Goal: Task Accomplishment & Management: Manage account settings

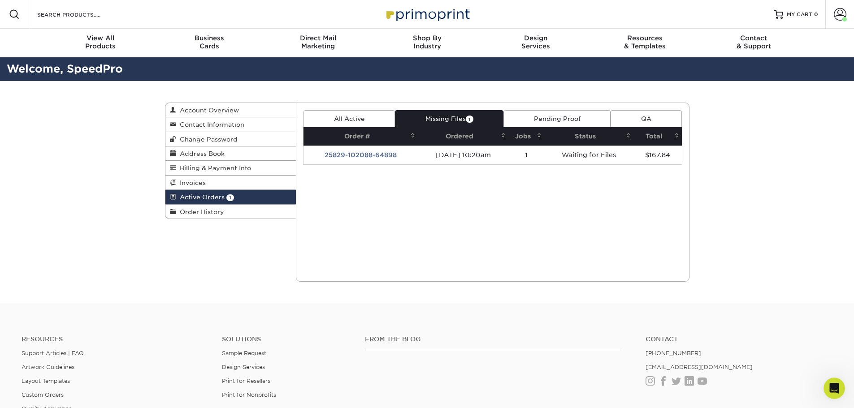
scroll to position [381, 0]
click at [428, 116] on link "Missing Files 1" at bounding box center [449, 118] width 108 height 17
click at [356, 116] on link "All Active" at bounding box center [348, 118] width 91 height 17
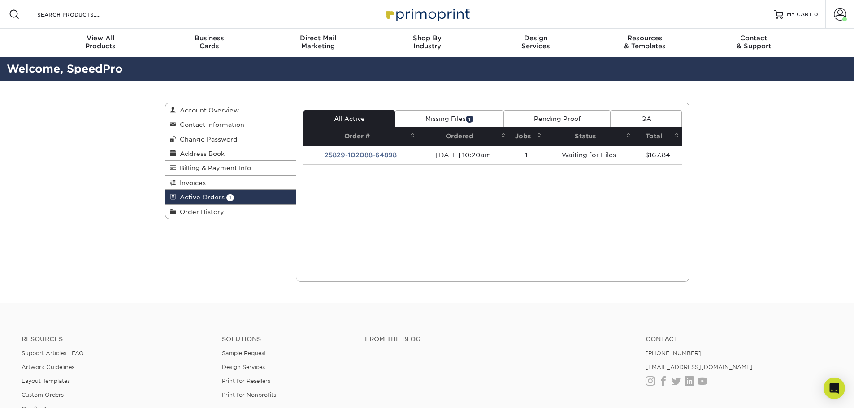
click at [476, 122] on link "Missing Files 1" at bounding box center [449, 118] width 108 height 17
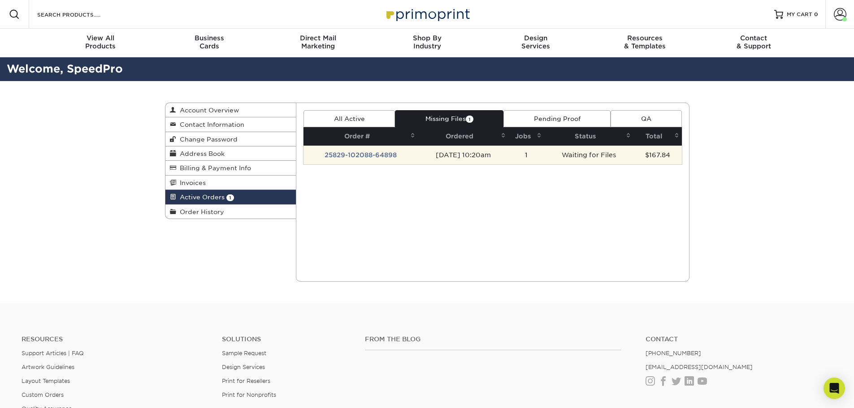
click at [491, 153] on td "[DATE] 10:20am" at bounding box center [463, 155] width 91 height 19
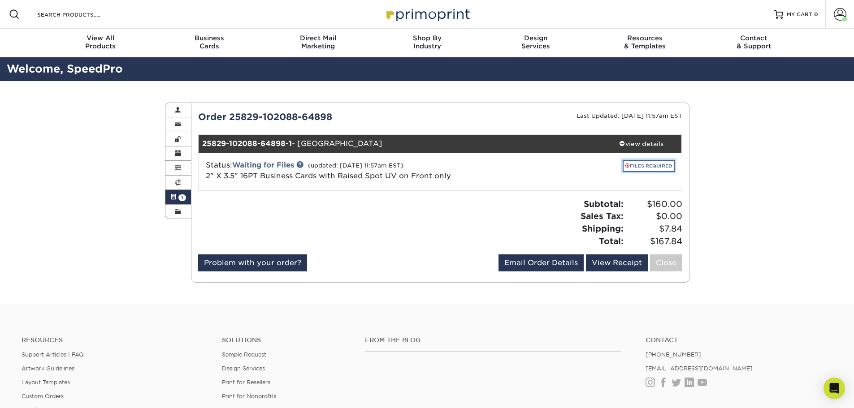
click at [642, 163] on link "FILES REQUIRED" at bounding box center [648, 166] width 52 height 12
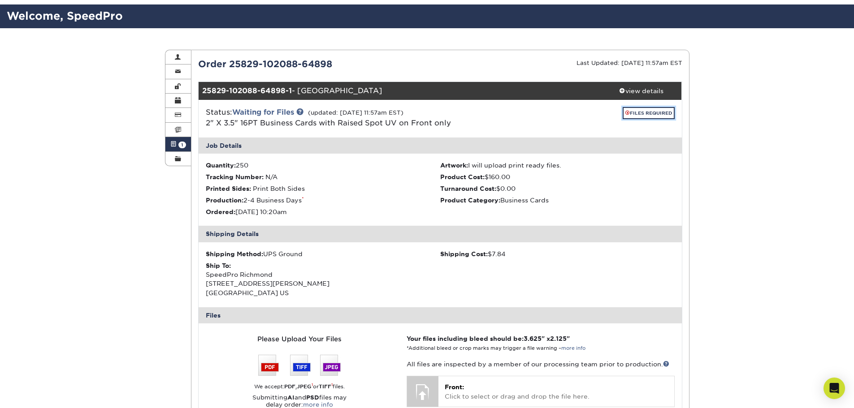
scroll to position [134, 0]
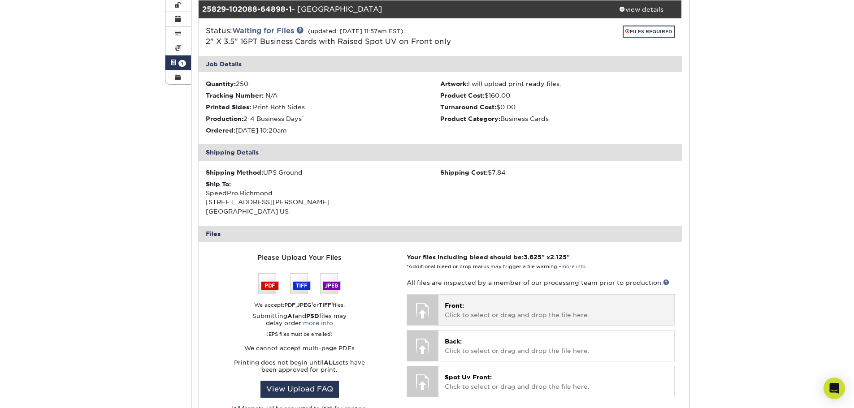
click at [432, 301] on div at bounding box center [422, 310] width 31 height 31
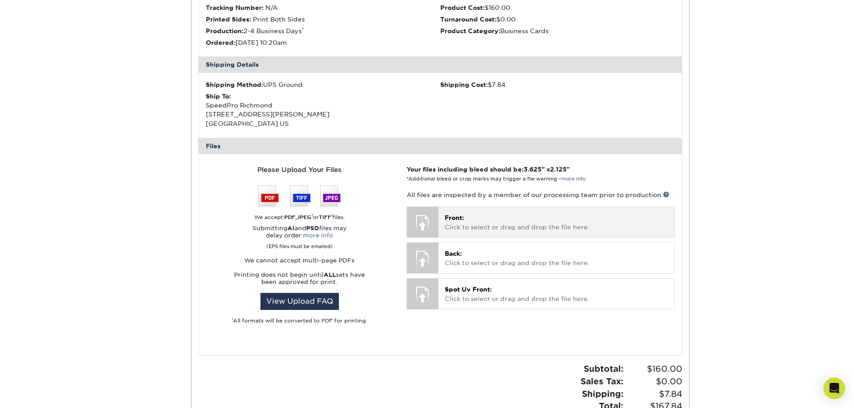
scroll to position [224, 0]
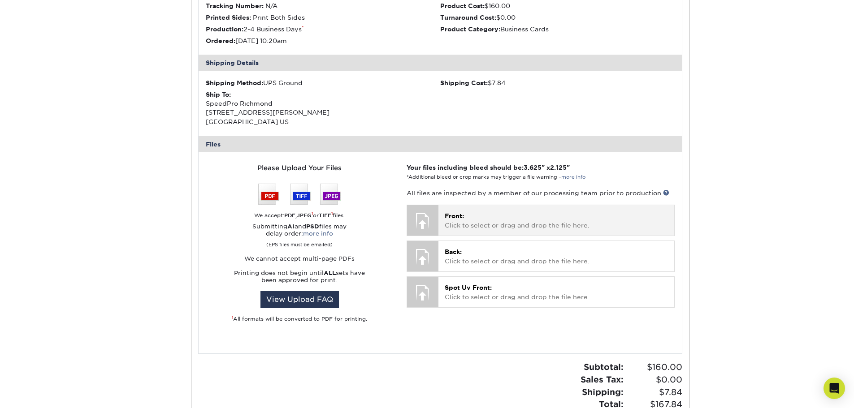
click at [447, 213] on span "Front:" at bounding box center [453, 215] width 19 height 7
click at [471, 210] on div "Front: Click to select or drag and drop the file here. Choose file" at bounding box center [555, 220] width 235 height 30
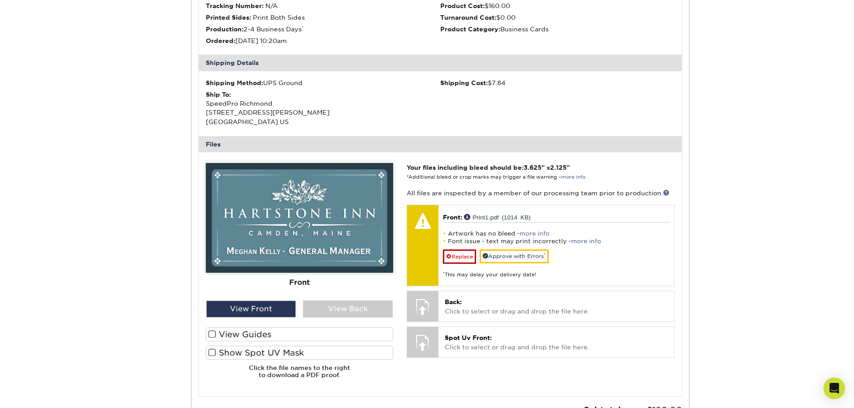
click at [235, 339] on label "View Guides" at bounding box center [299, 335] width 187 height 14
click at [0, 0] on input "View Guides" at bounding box center [0, 0] width 0 height 0
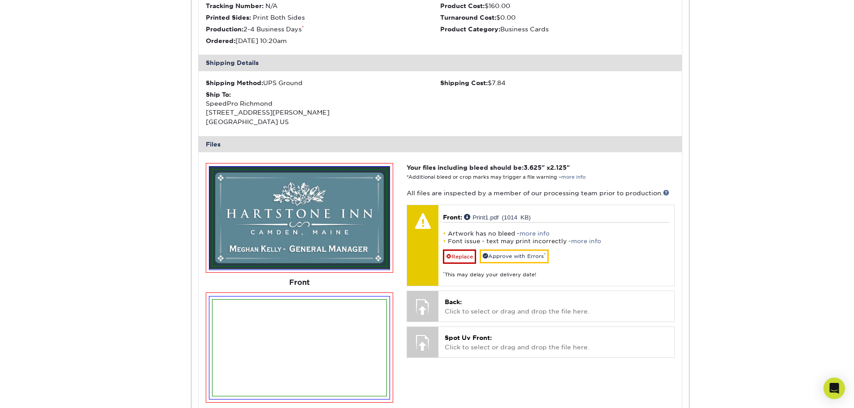
click at [235, 339] on img at bounding box center [298, 348] width 173 height 96
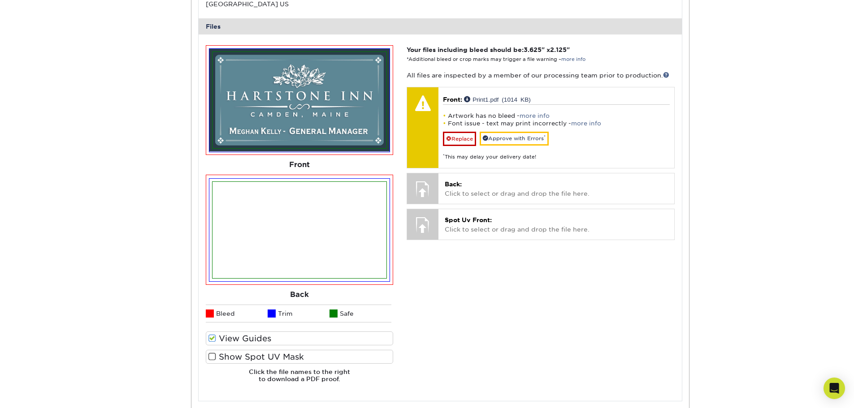
scroll to position [358, 0]
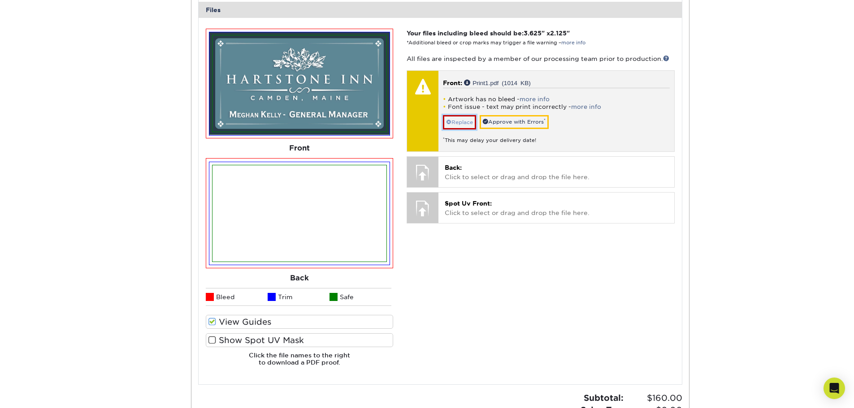
click at [464, 119] on link "Replace" at bounding box center [459, 122] width 33 height 14
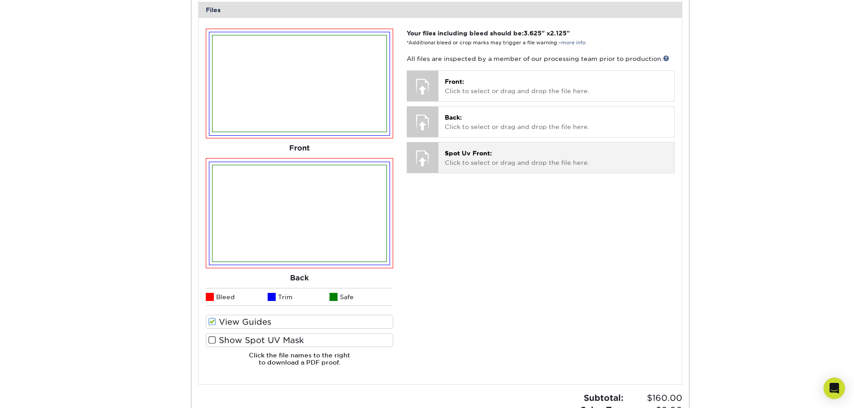
click at [434, 161] on div at bounding box center [422, 157] width 31 height 31
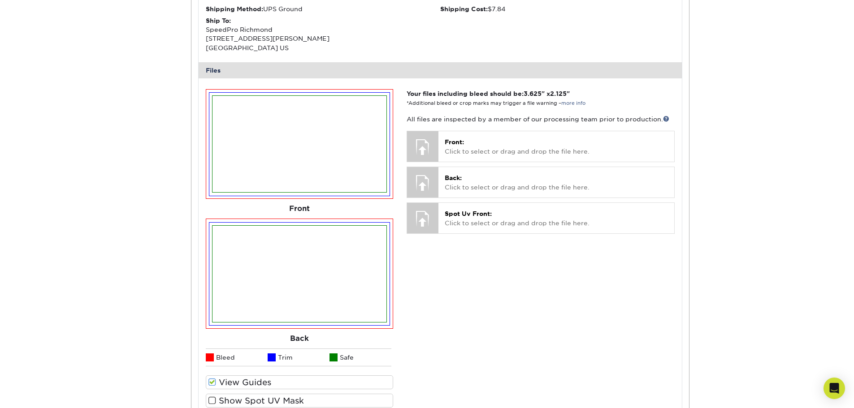
scroll to position [314, 0]
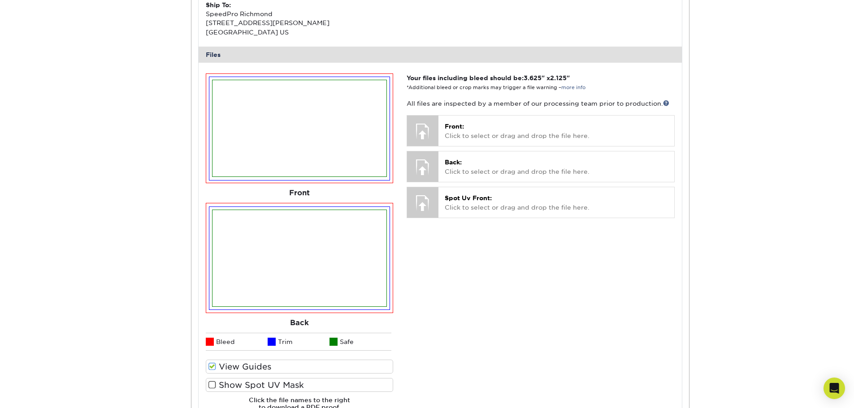
click at [210, 368] on span at bounding box center [212, 366] width 8 height 9
click at [0, 0] on input "View Guides" at bounding box center [0, 0] width 0 height 0
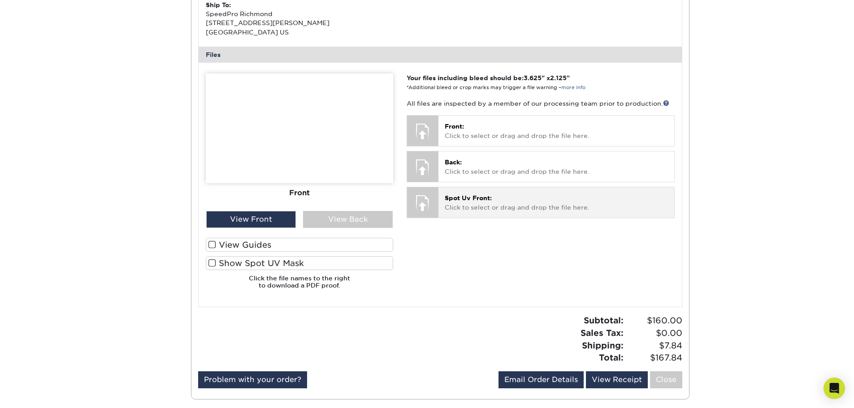
click at [471, 201] on span "Spot Uv Front:" at bounding box center [467, 197] width 47 height 7
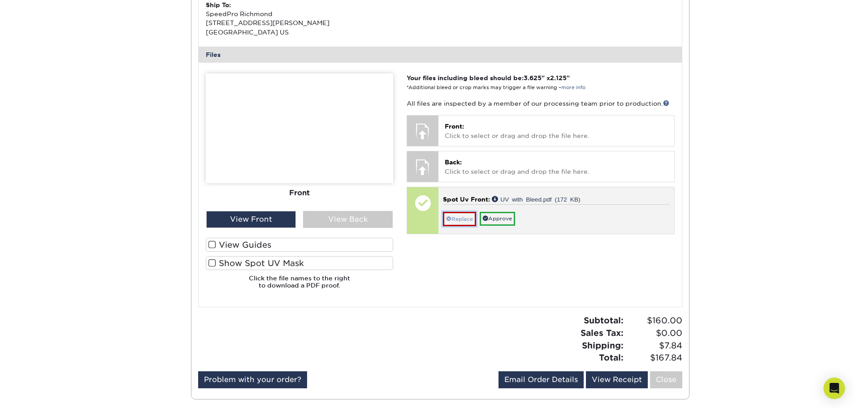
click at [454, 218] on link "Replace" at bounding box center [459, 219] width 33 height 14
